Goal: Find specific page/section: Find specific page/section

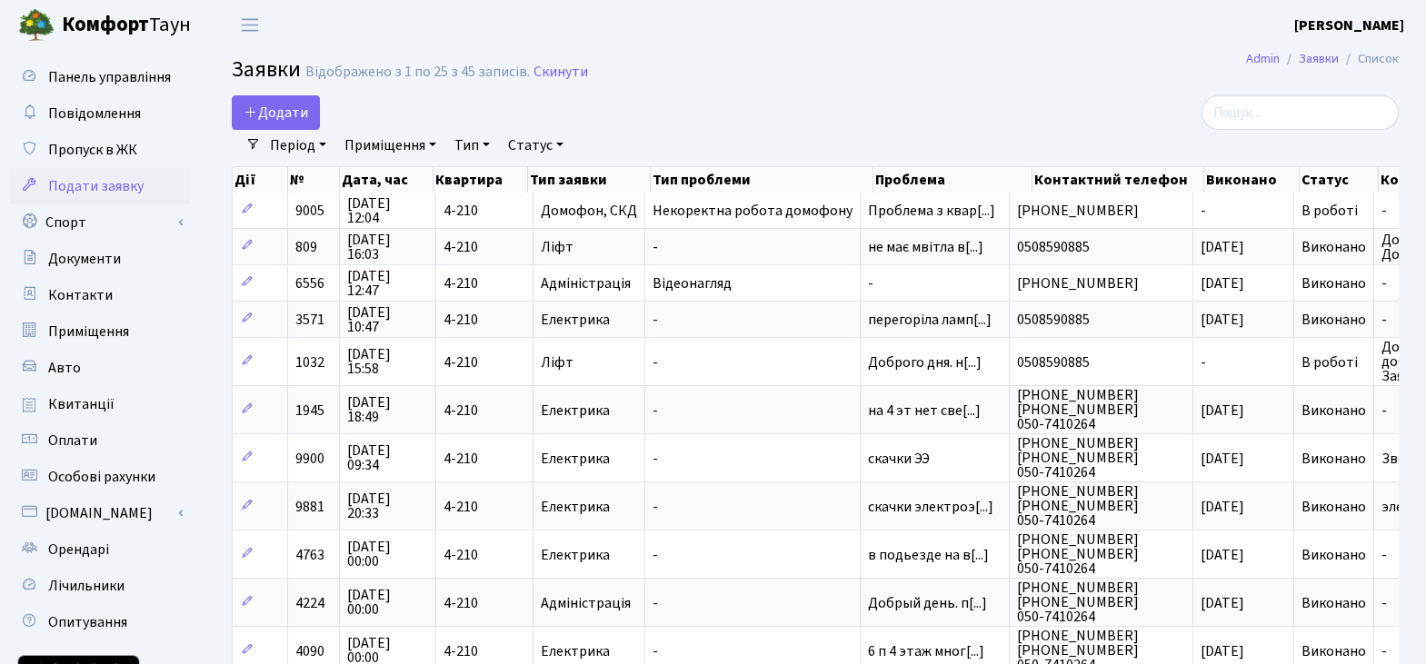
select select "25"
click at [93, 295] on span "Контакти" at bounding box center [80, 295] width 65 height 20
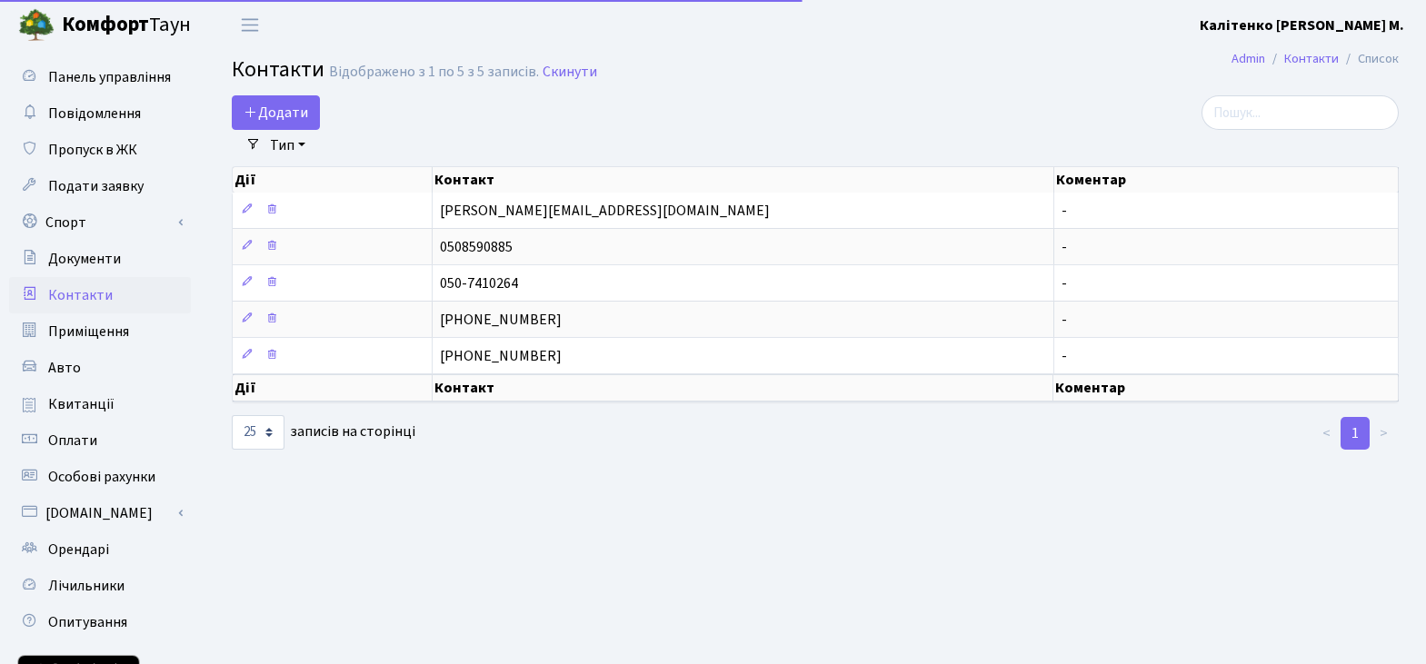
select select "25"
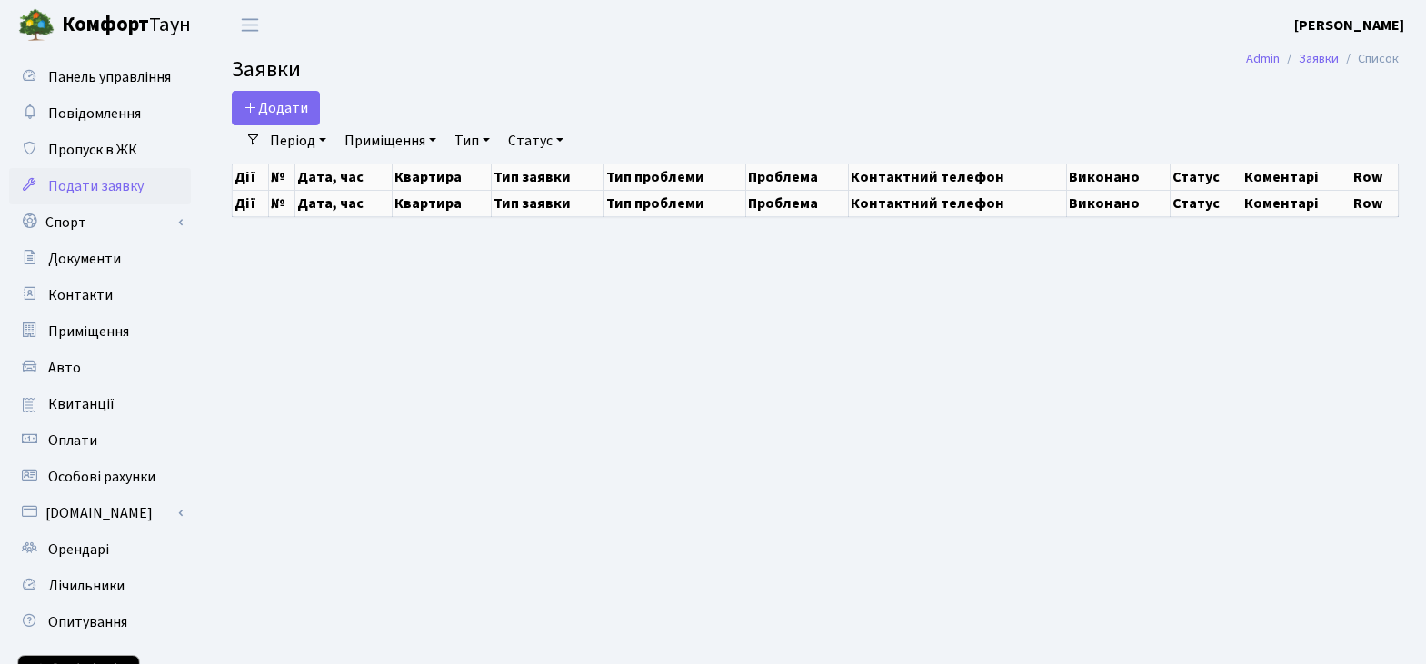
select select "25"
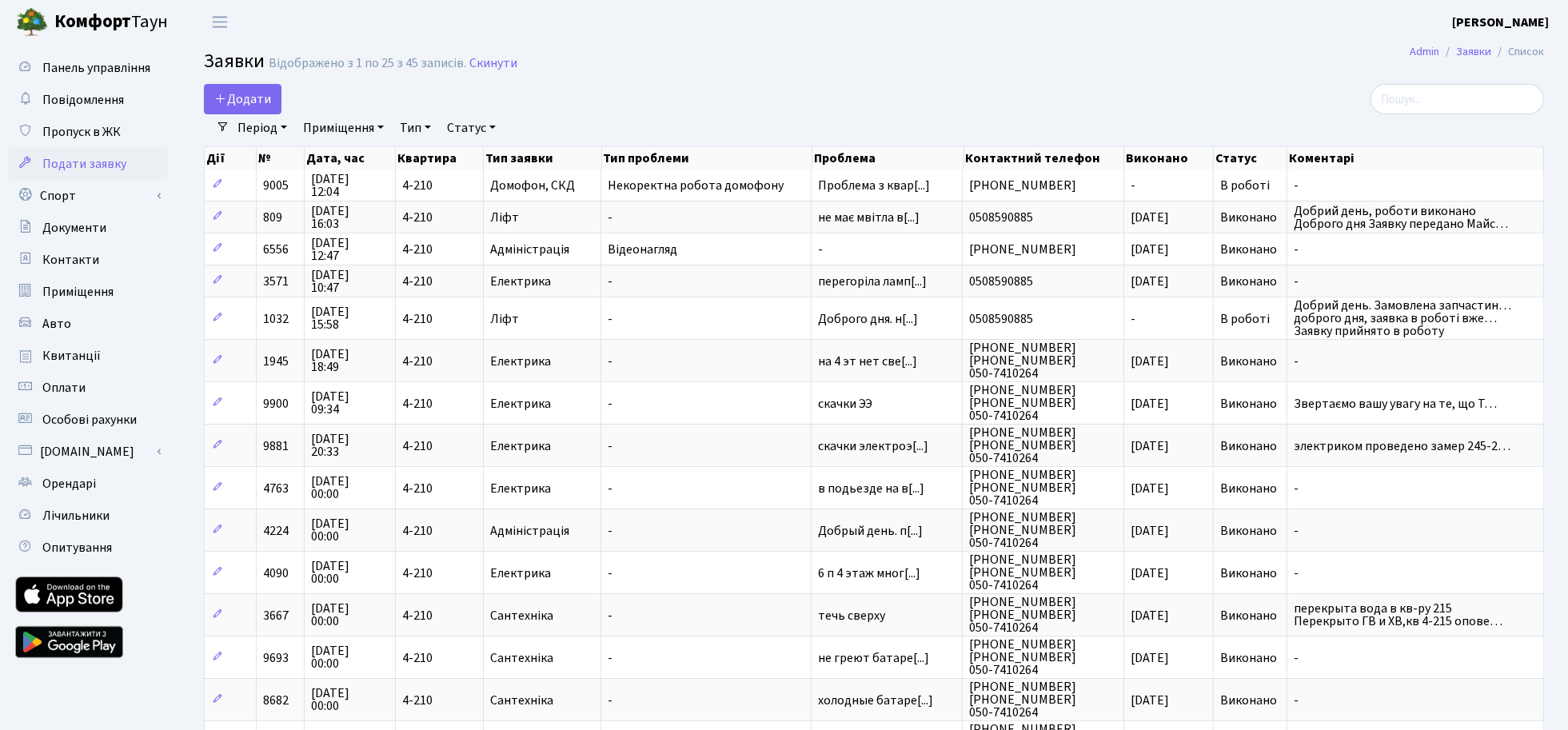
drag, startPoint x: 1257, startPoint y: 4, endPoint x: 1016, endPoint y: 93, distance: 256.9
click at [1016, 93] on div "Додати" at bounding box center [647, 99] width 885 height 31
